Goal: Task Accomplishment & Management: Use online tool/utility

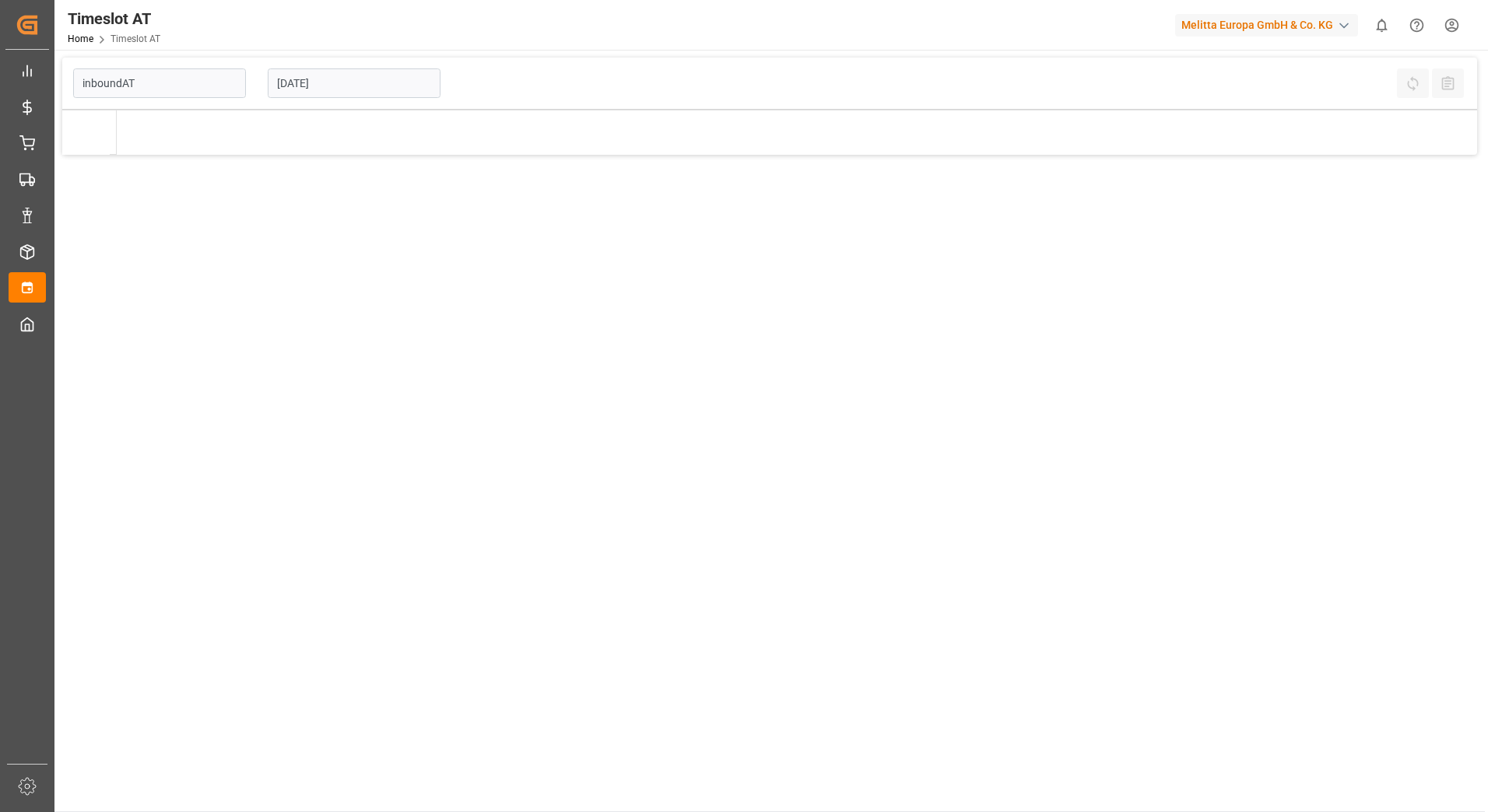
type input "Inbound AT"
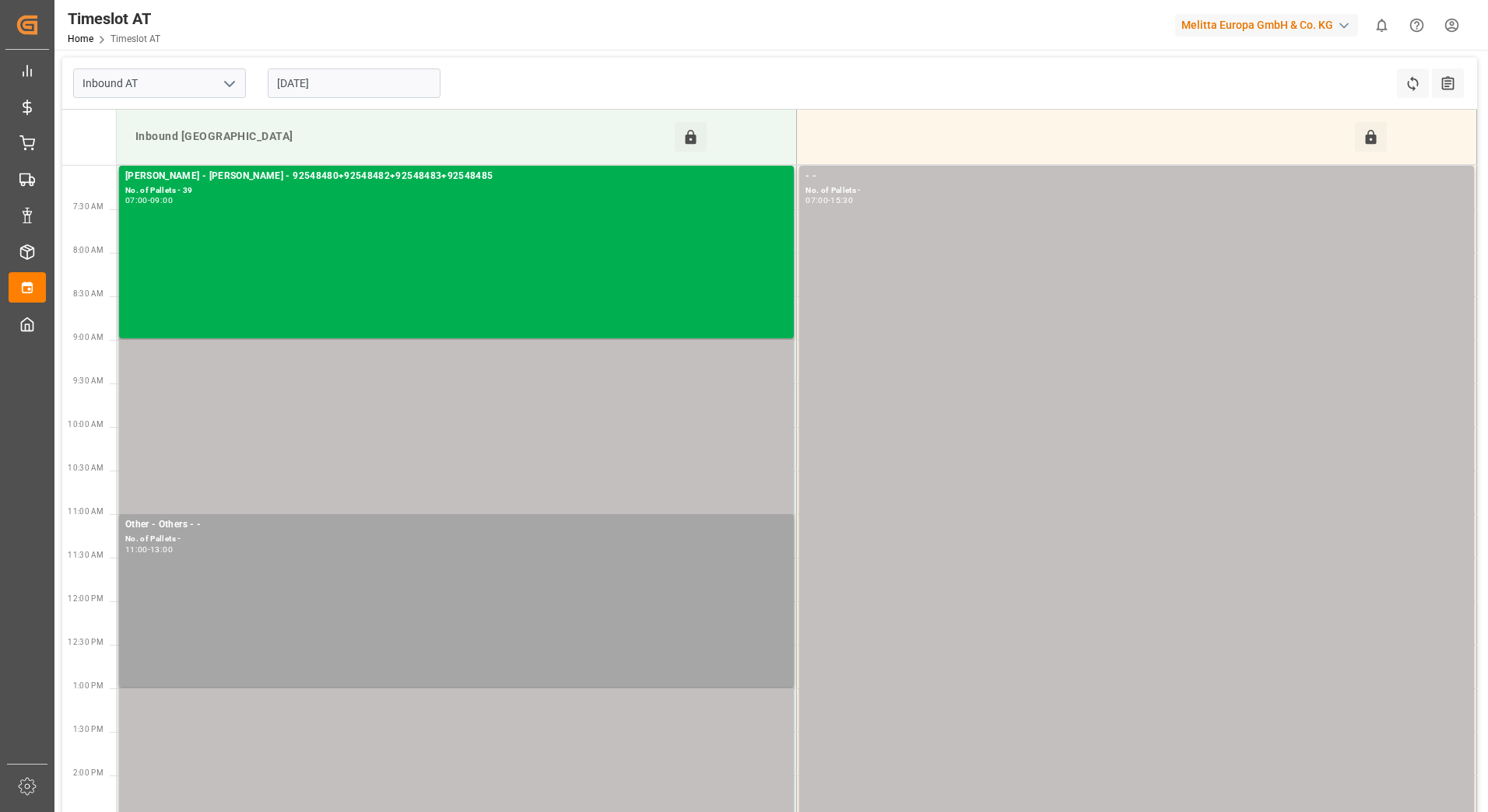
click at [345, 80] on input "[DATE]" at bounding box center [354, 83] width 173 height 30
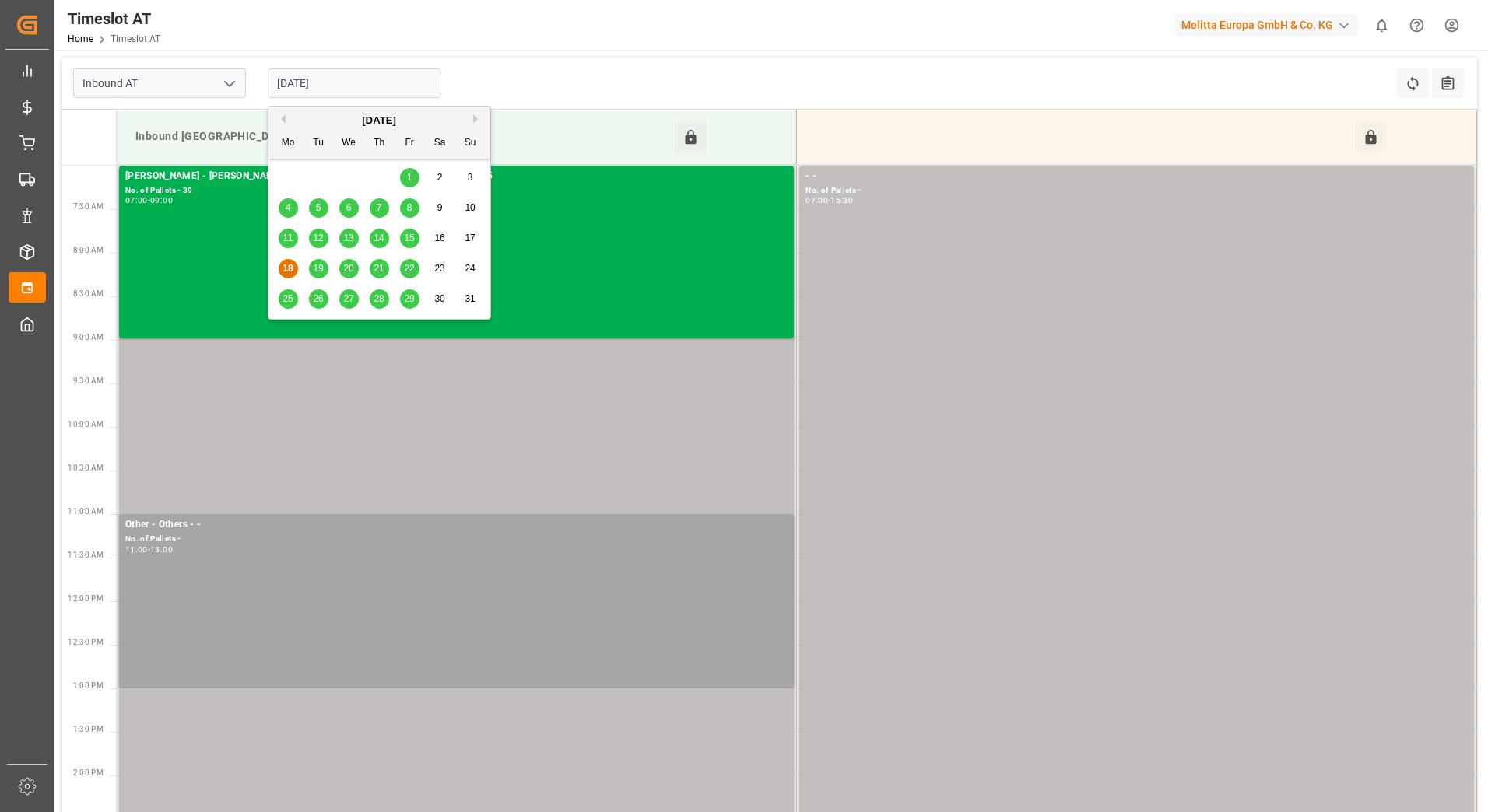
click at [315, 272] on span "19" at bounding box center [318, 268] width 10 height 11
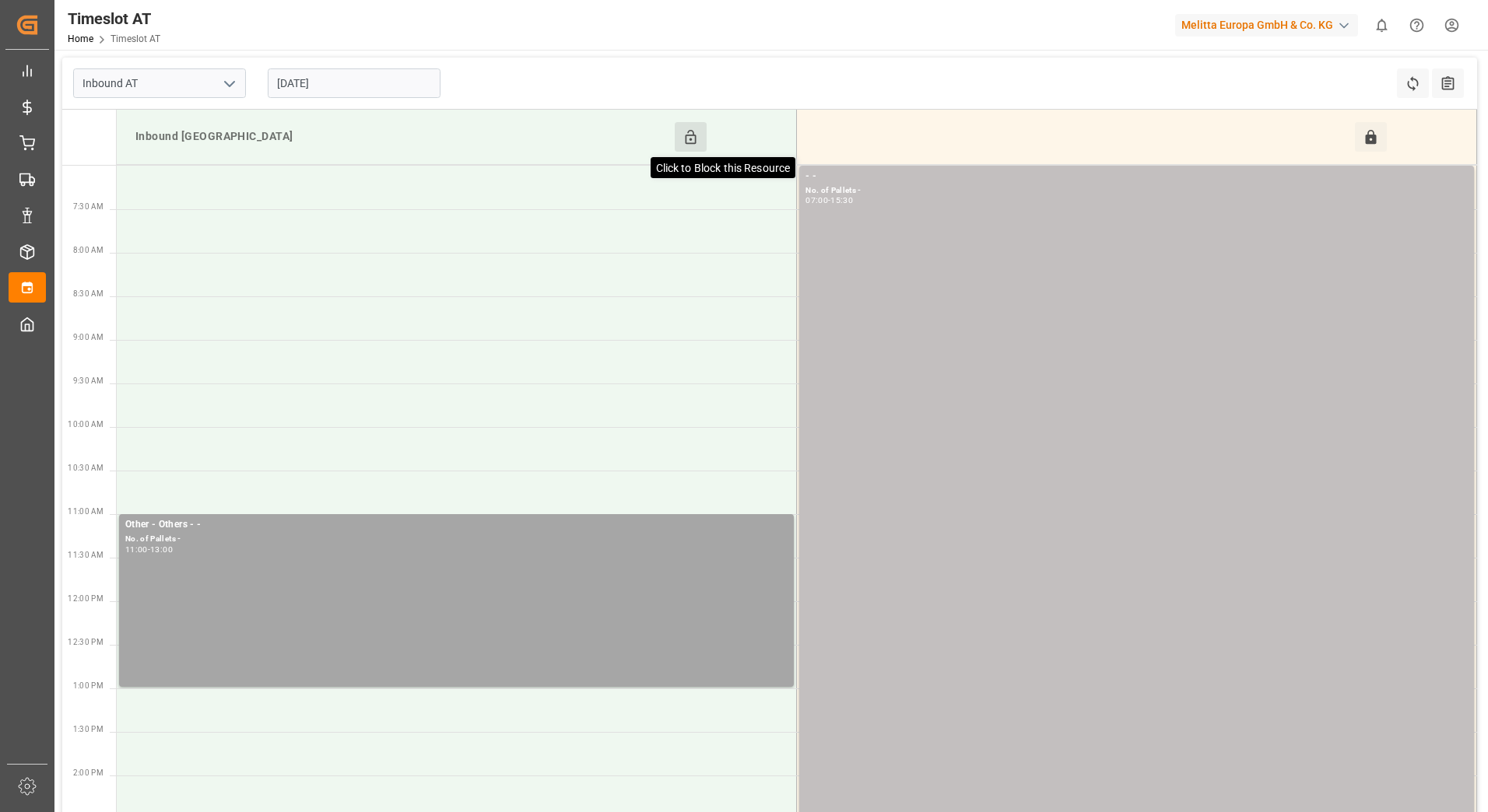
click at [688, 144] on icon at bounding box center [690, 137] width 16 height 16
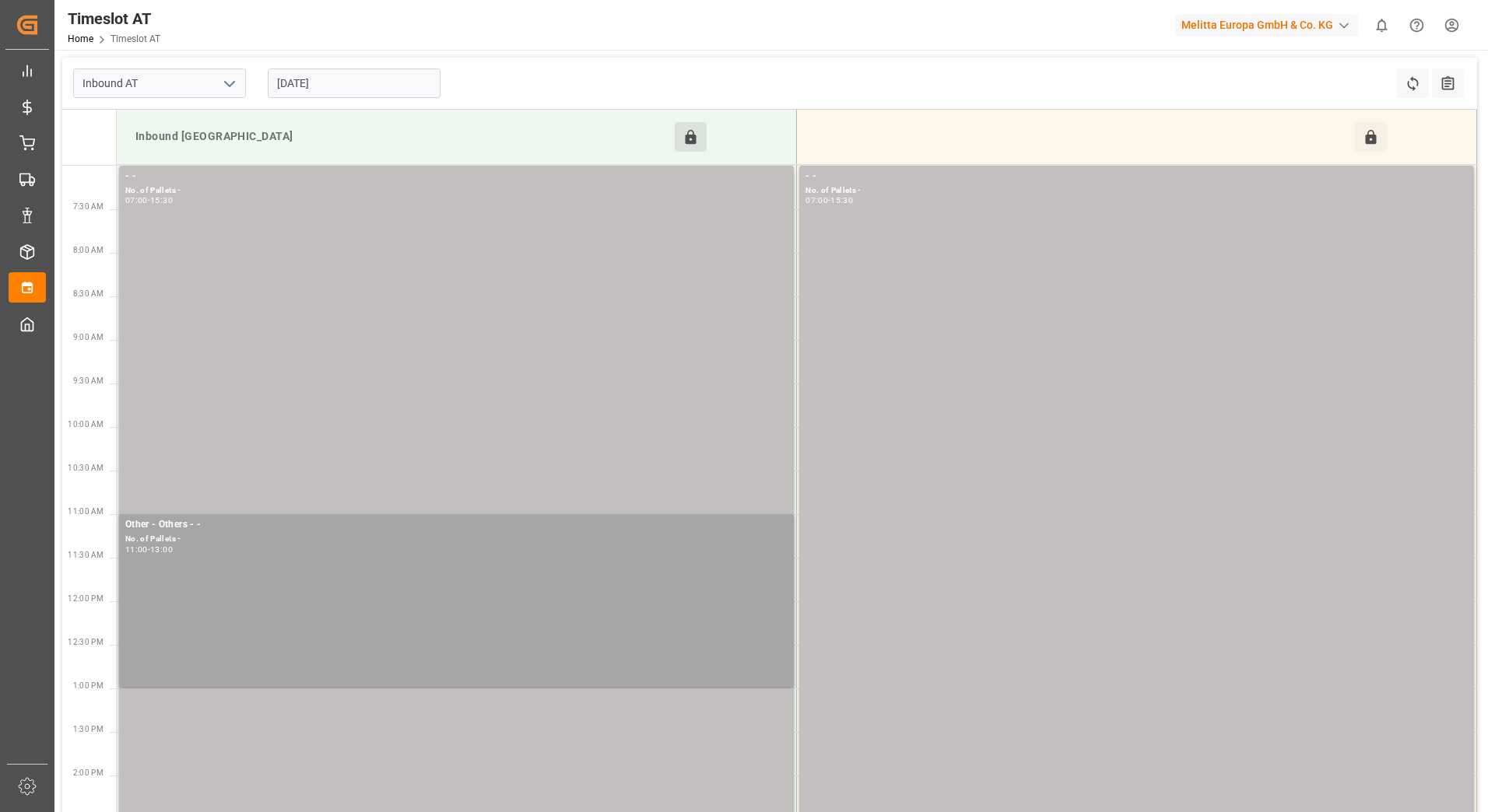
click at [360, 79] on input "[DATE]" at bounding box center [354, 83] width 173 height 30
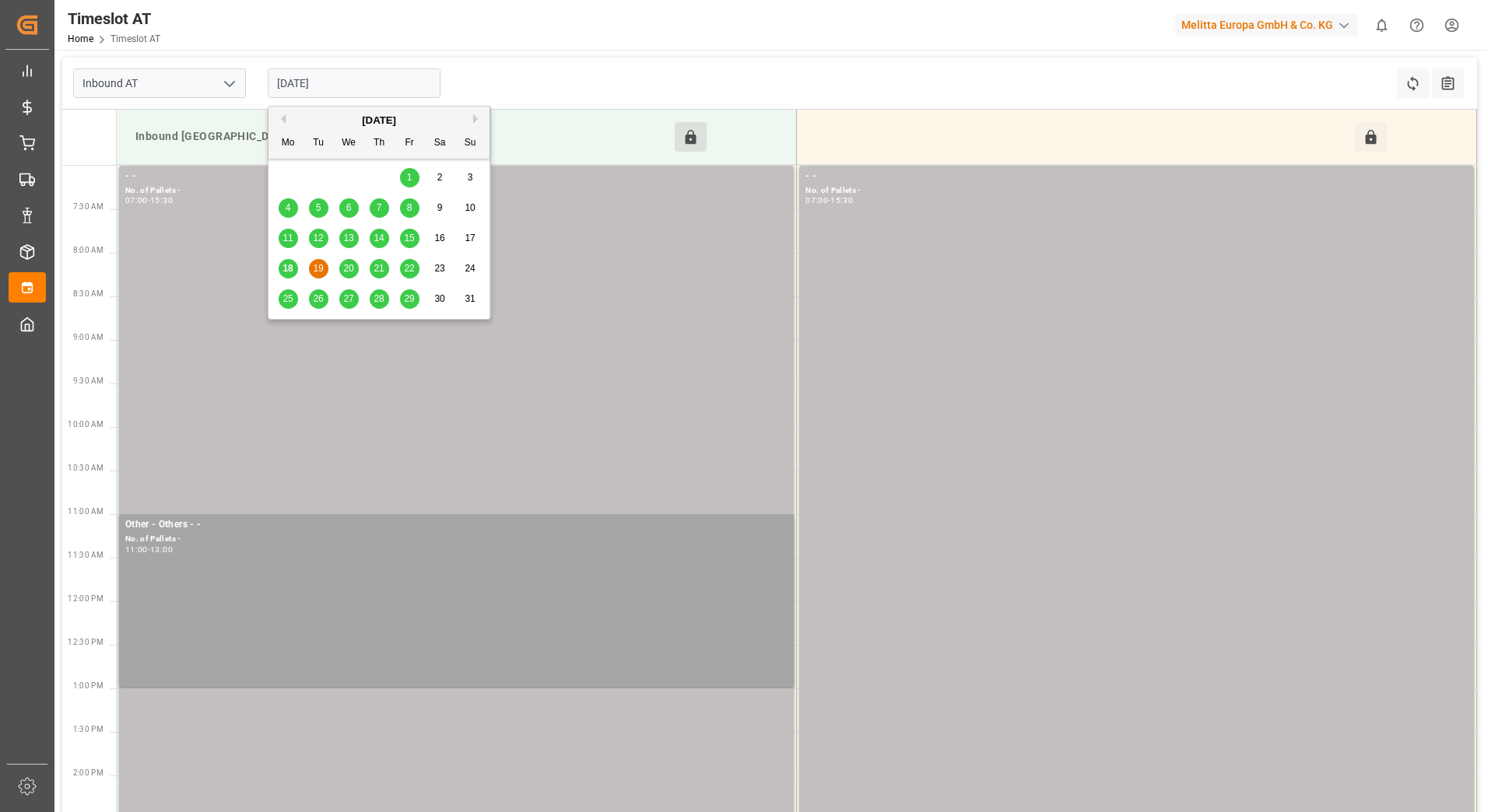
click at [348, 270] on span "20" at bounding box center [348, 268] width 10 height 11
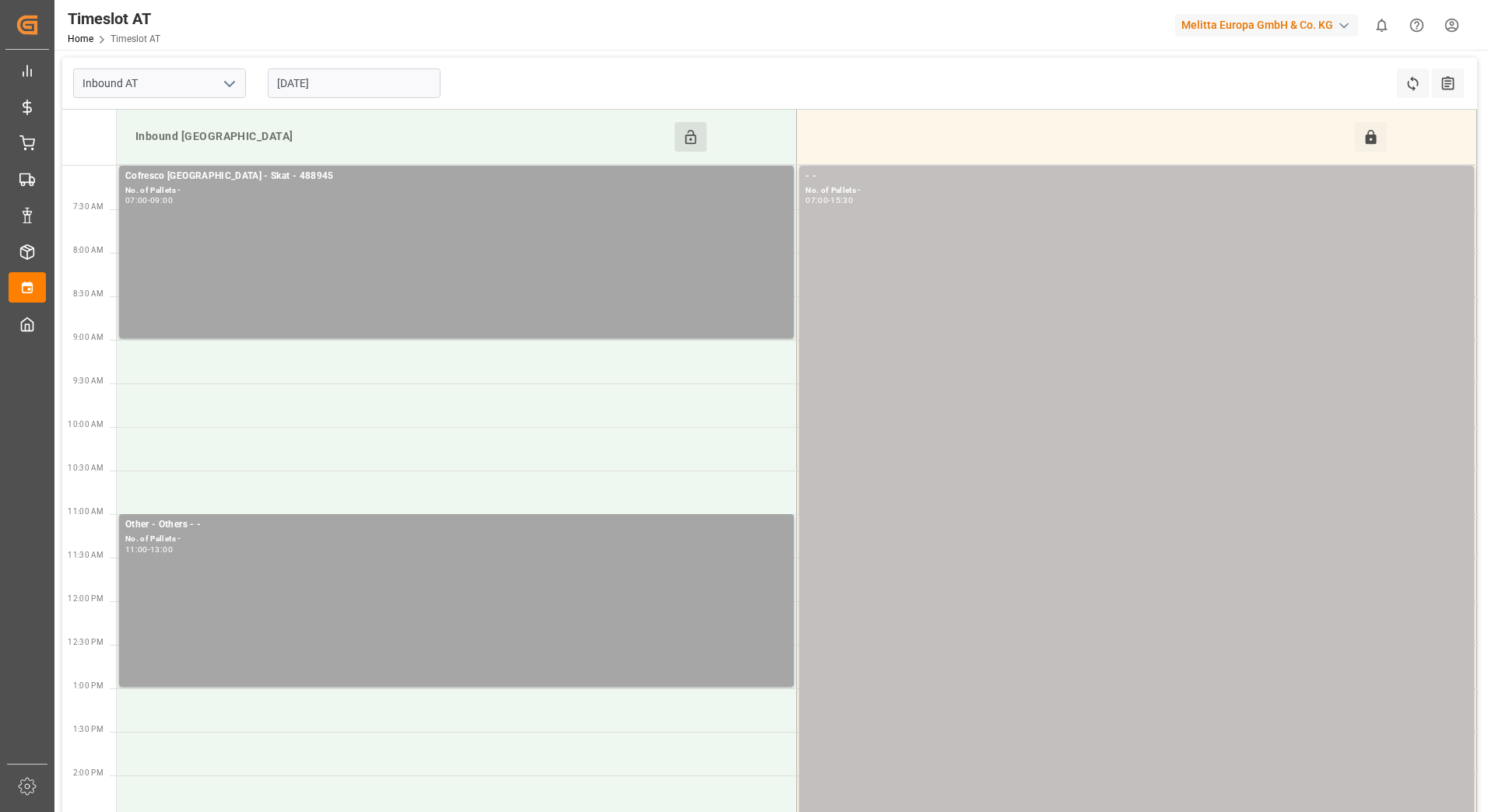
click at [355, 86] on input "[DATE]" at bounding box center [354, 83] width 173 height 30
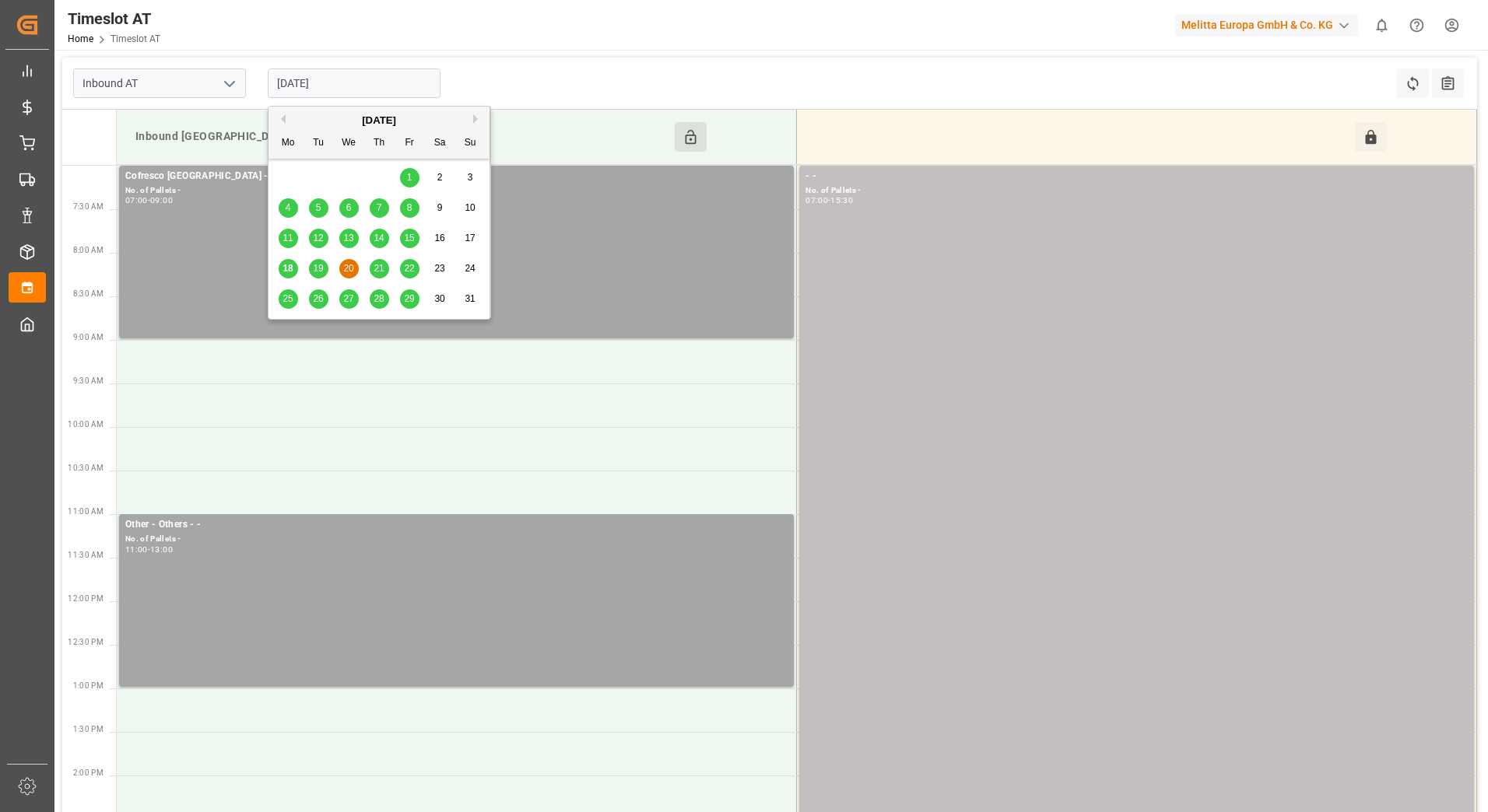
click at [382, 267] on span "21" at bounding box center [378, 268] width 10 height 11
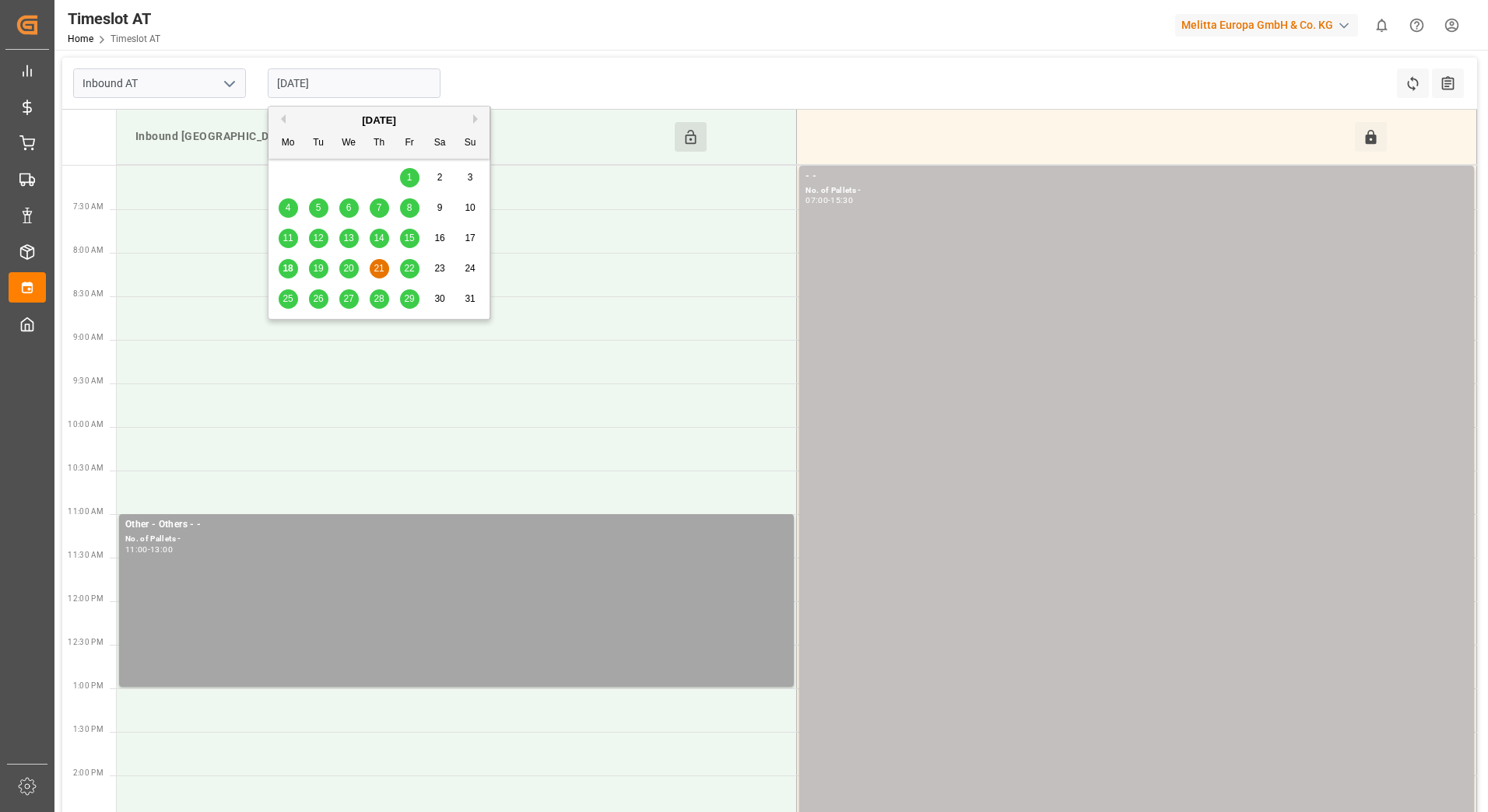
click at [374, 69] on input "[DATE]" at bounding box center [354, 83] width 173 height 30
click at [408, 268] on span "22" at bounding box center [409, 268] width 10 height 11
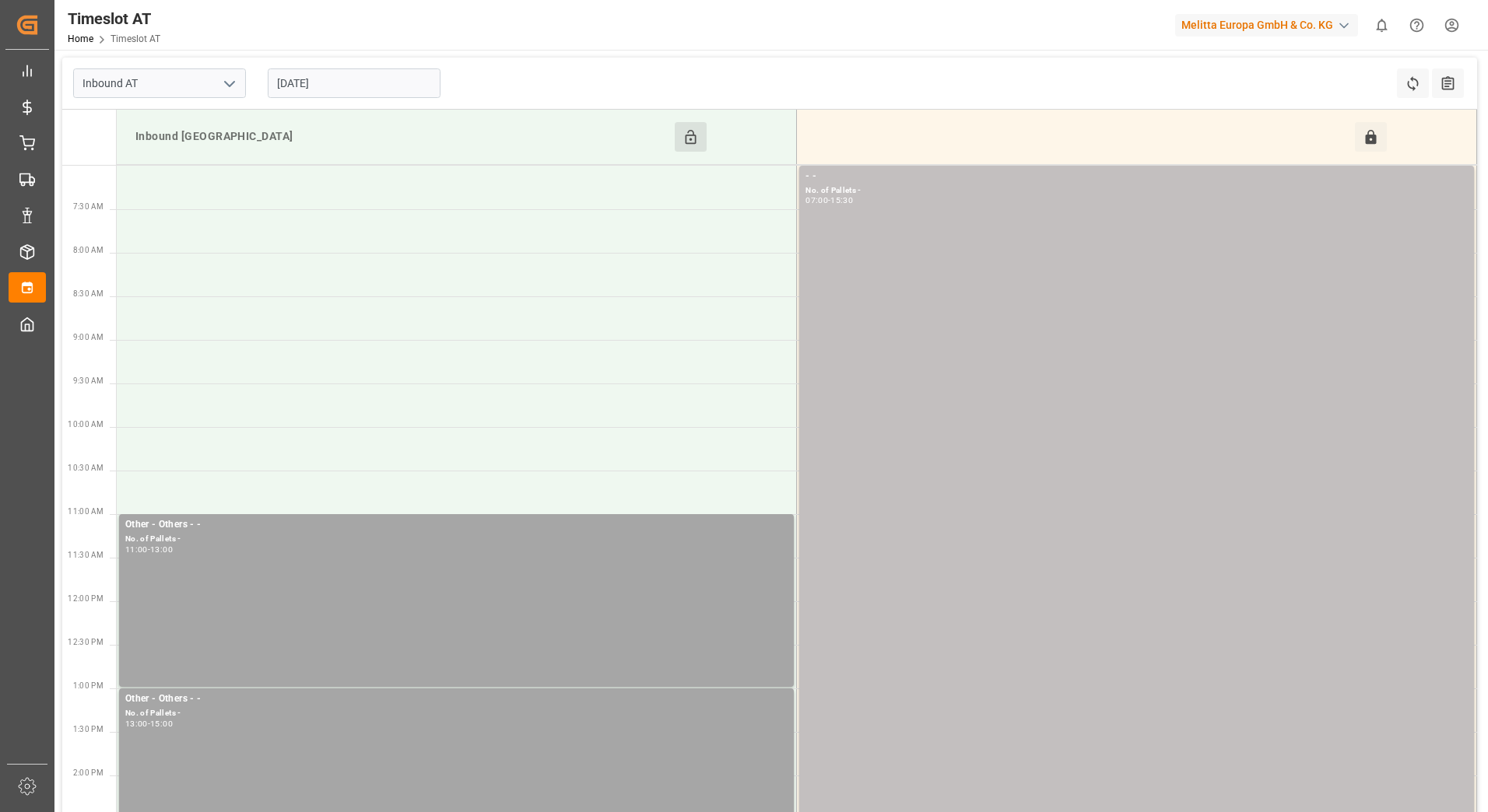
click at [374, 80] on input "[DATE]" at bounding box center [354, 83] width 173 height 30
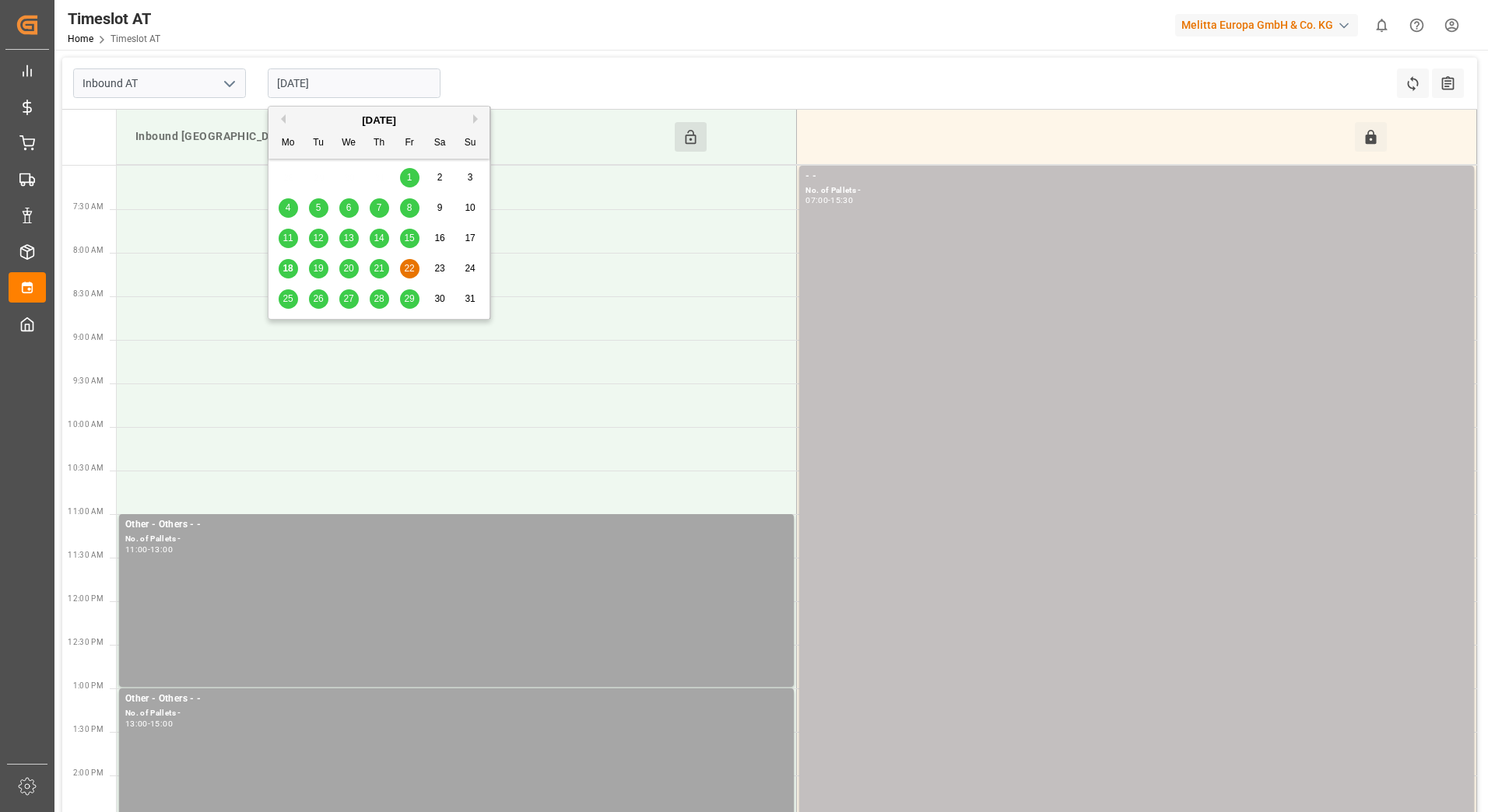
click at [314, 272] on span "19" at bounding box center [318, 268] width 10 height 11
type input "[DATE]"
